Goal: Navigation & Orientation: Find specific page/section

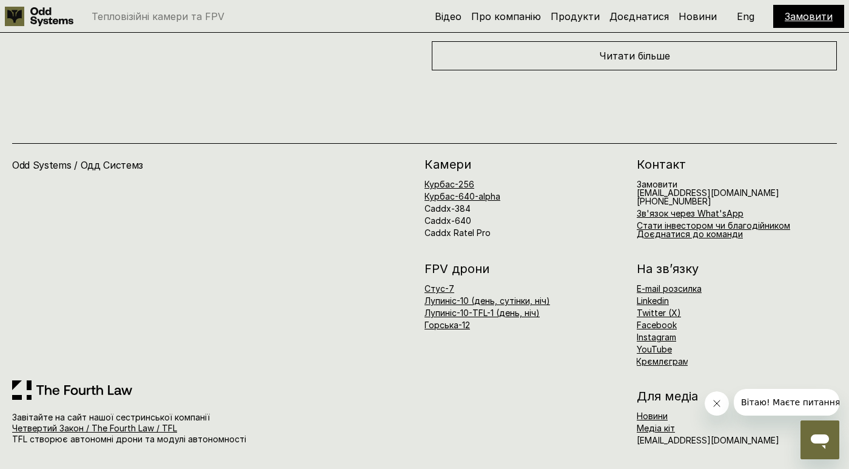
scroll to position [5729, 0]
click at [560, 70] on div "Читати більше" at bounding box center [634, 55] width 405 height 29
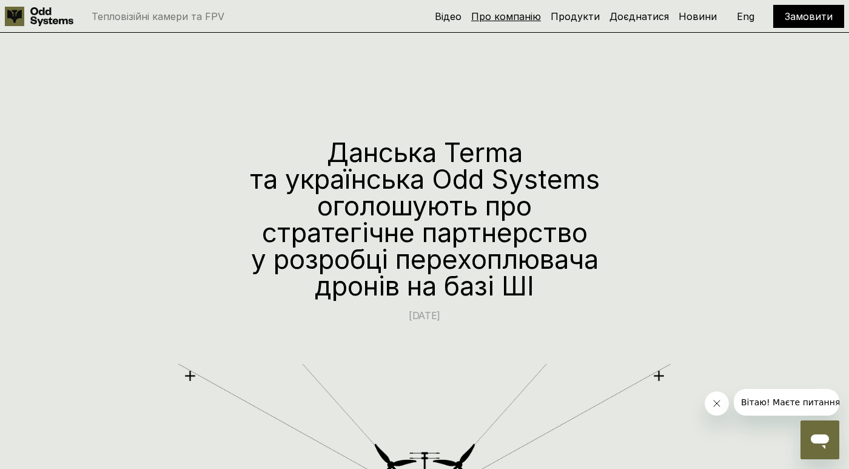
click at [525, 17] on link "Про компанію" at bounding box center [506, 16] width 70 height 12
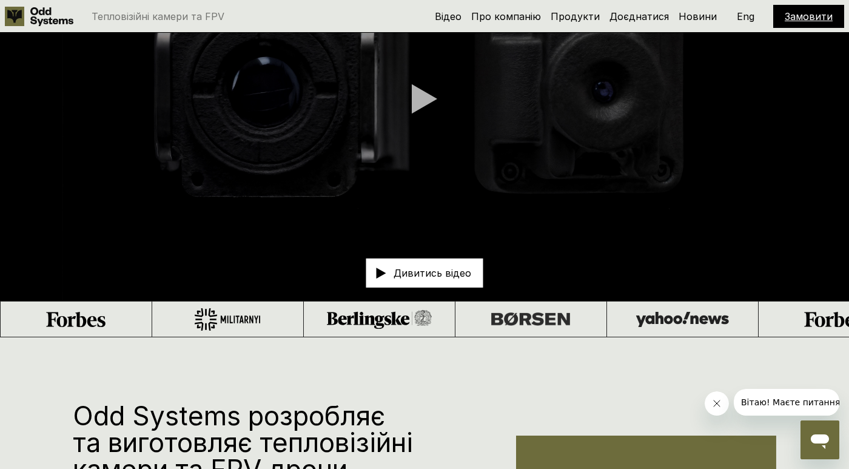
scroll to position [129, 0]
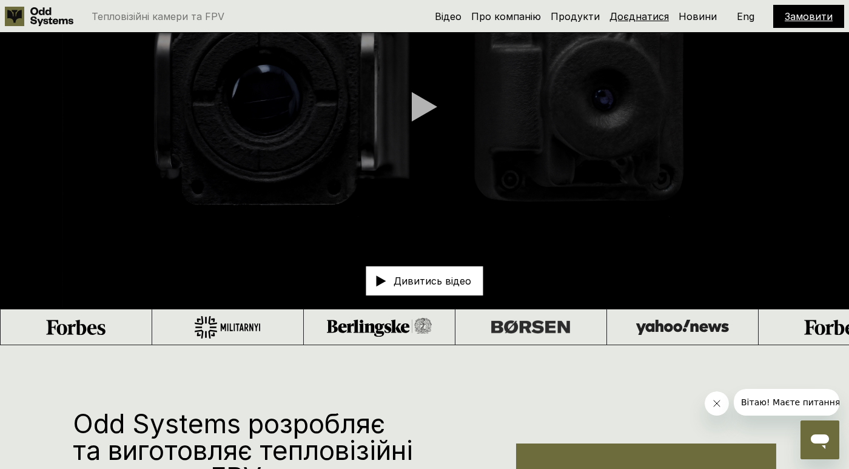
click at [647, 12] on link "Доєднатися" at bounding box center [638, 16] width 59 height 12
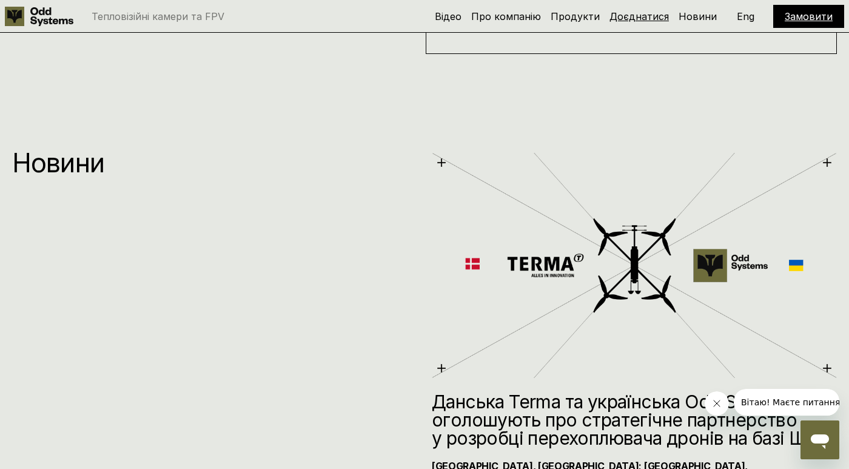
scroll to position [5162, 0]
